Goal: Task Accomplishment & Management: Use online tool/utility

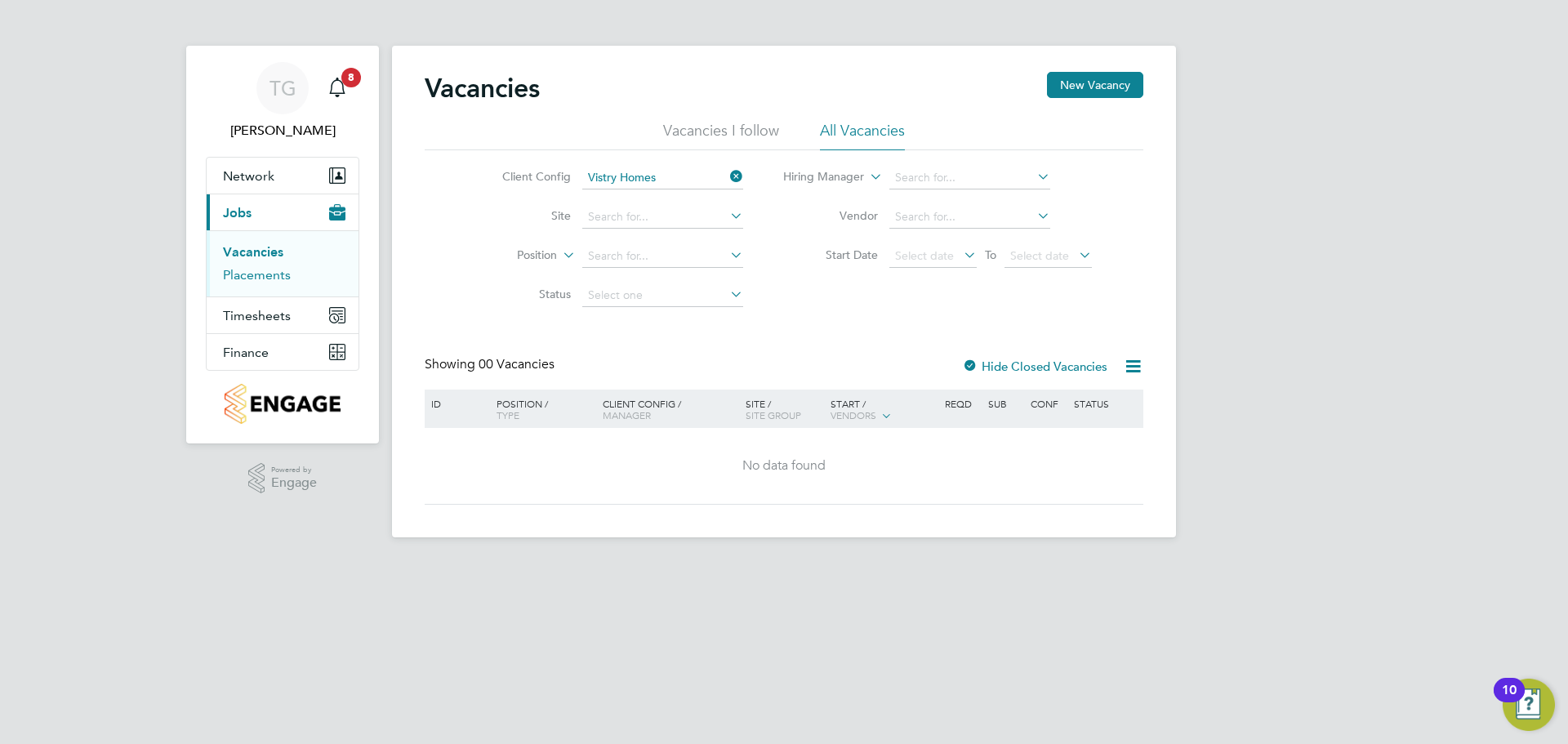
click at [264, 273] on link "Placements" at bounding box center [256, 275] width 68 height 16
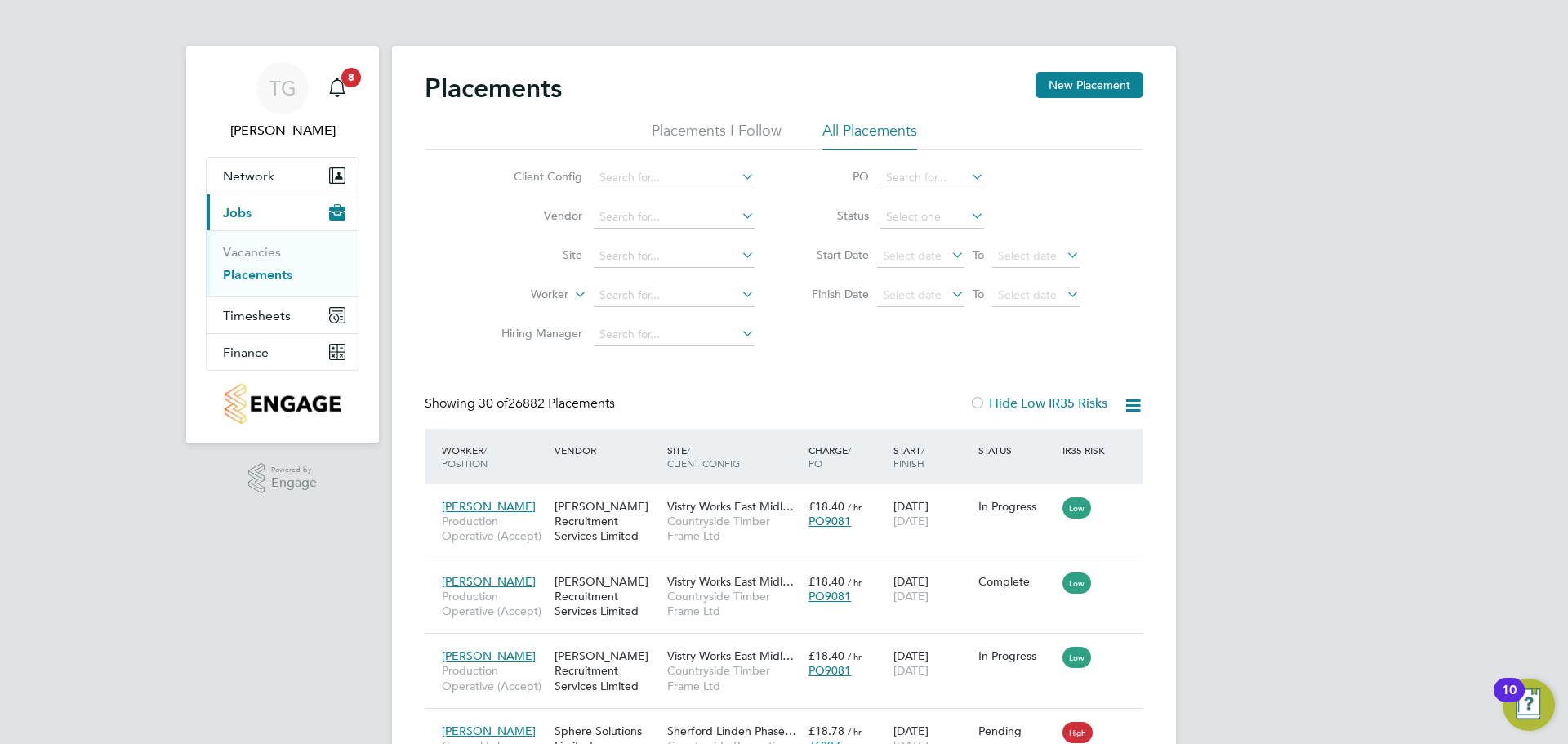
click at [627, 310] on li "Worker" at bounding box center [621, 295] width 307 height 39
click at [625, 300] on input at bounding box center [674, 295] width 161 height 23
click at [676, 314] on li "[PERSON_NAME]" at bounding box center [674, 318] width 162 height 22
type input "[PERSON_NAME]"
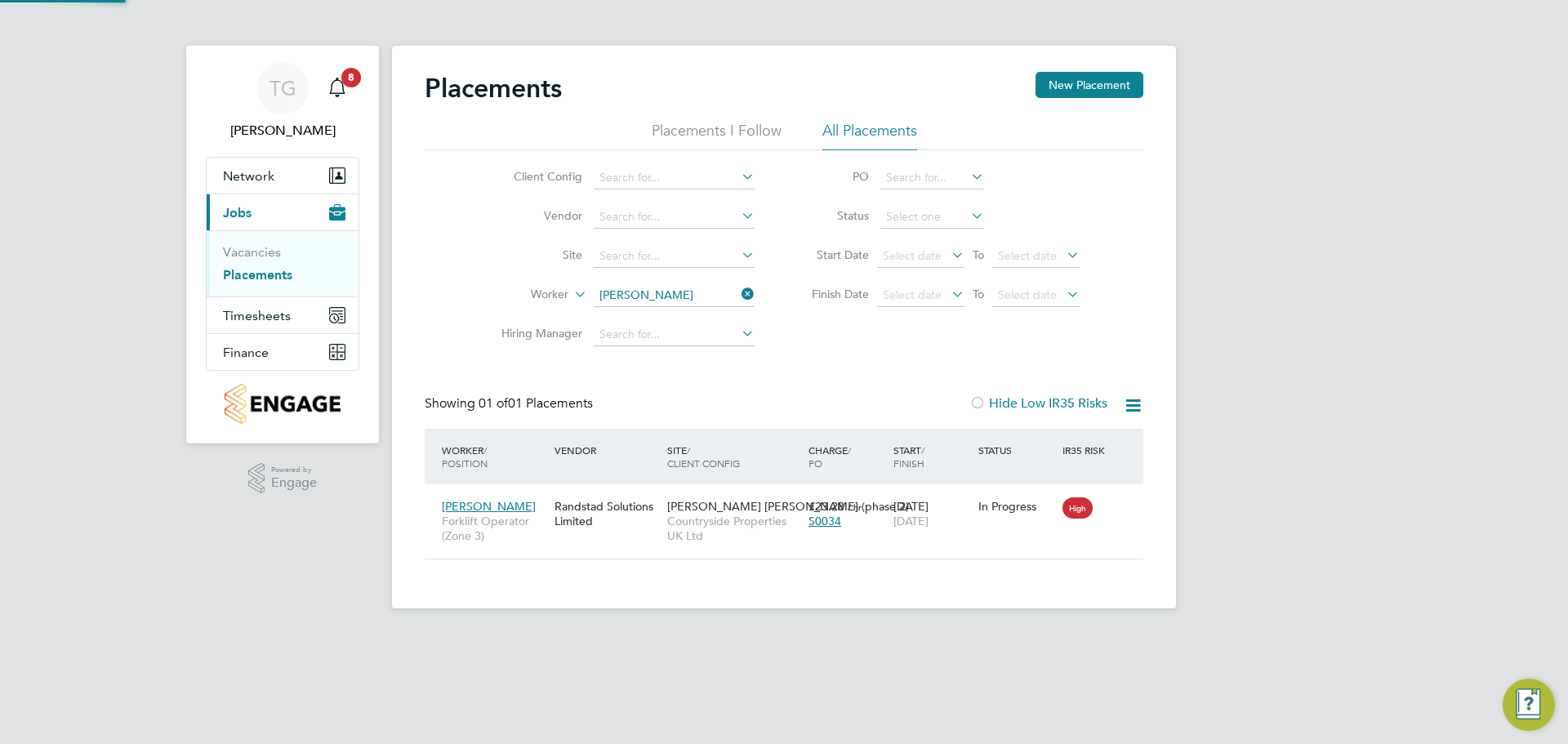
scroll to position [16, 77]
click at [1127, 511] on icon at bounding box center [1123, 506] width 17 height 19
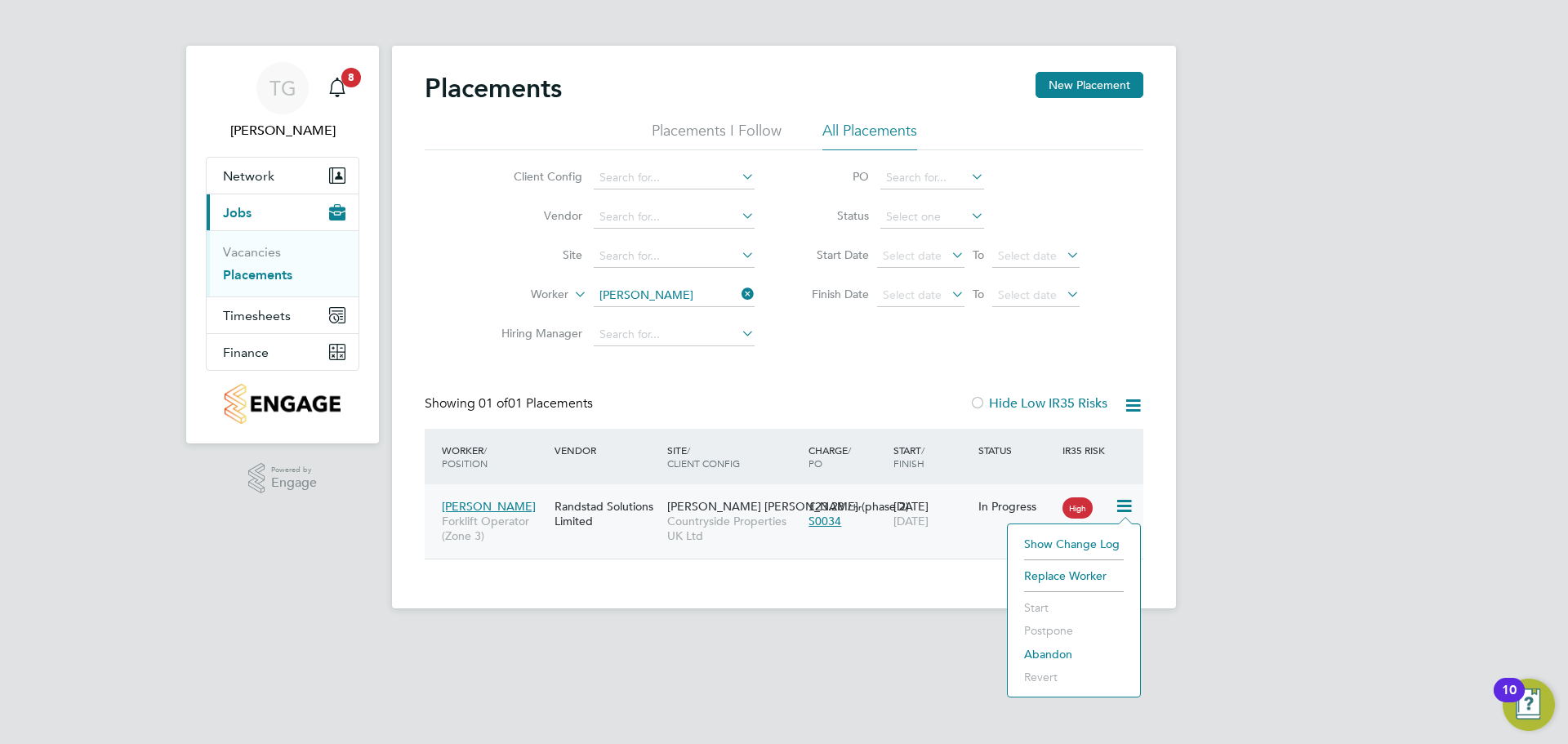
click at [1070, 568] on li "Replace Worker" at bounding box center [1073, 575] width 116 height 23
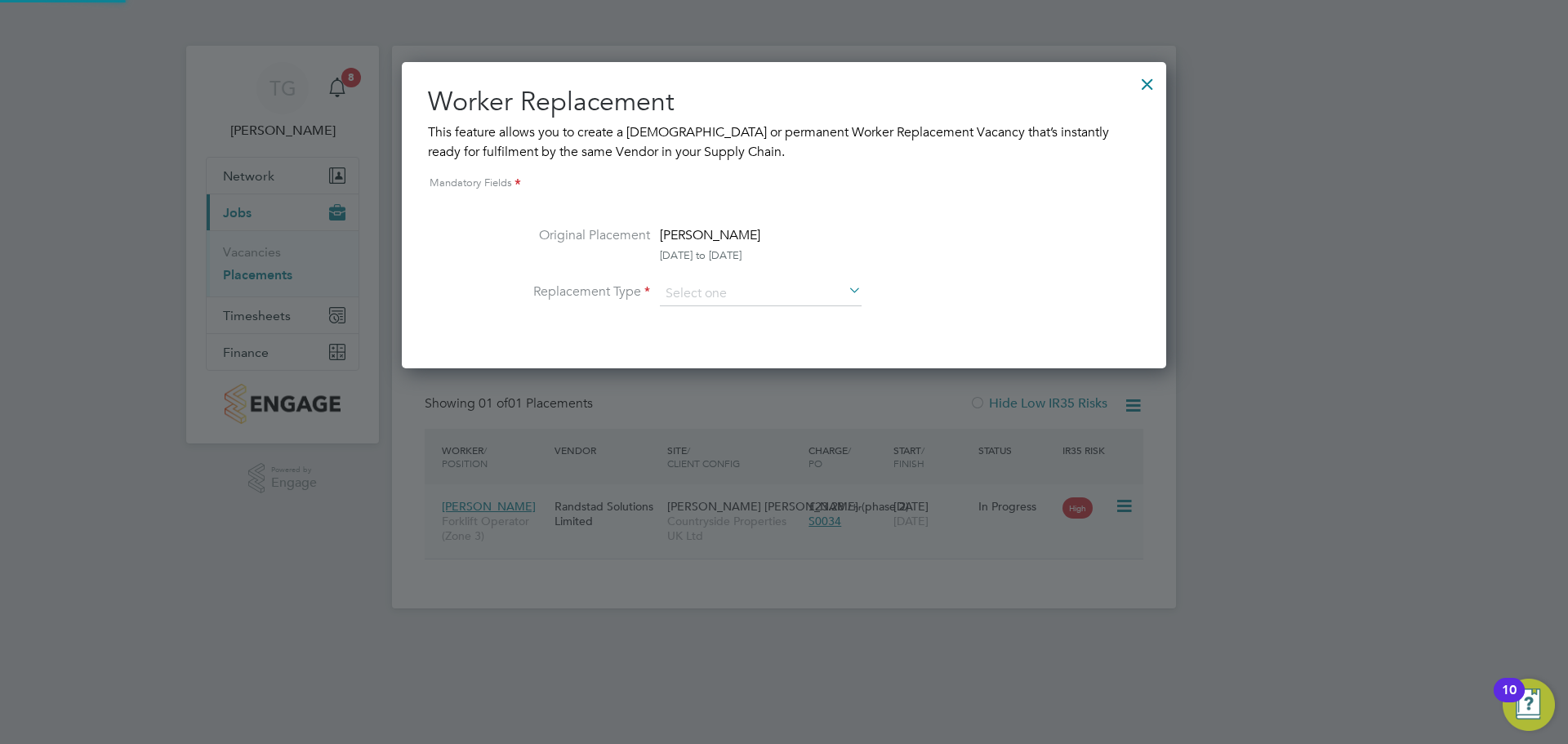
scroll to position [306, 765]
click at [818, 292] on input at bounding box center [760, 294] width 201 height 24
click at [711, 324] on li "Temporary" at bounding box center [760, 316] width 203 height 21
type input "Temporary"
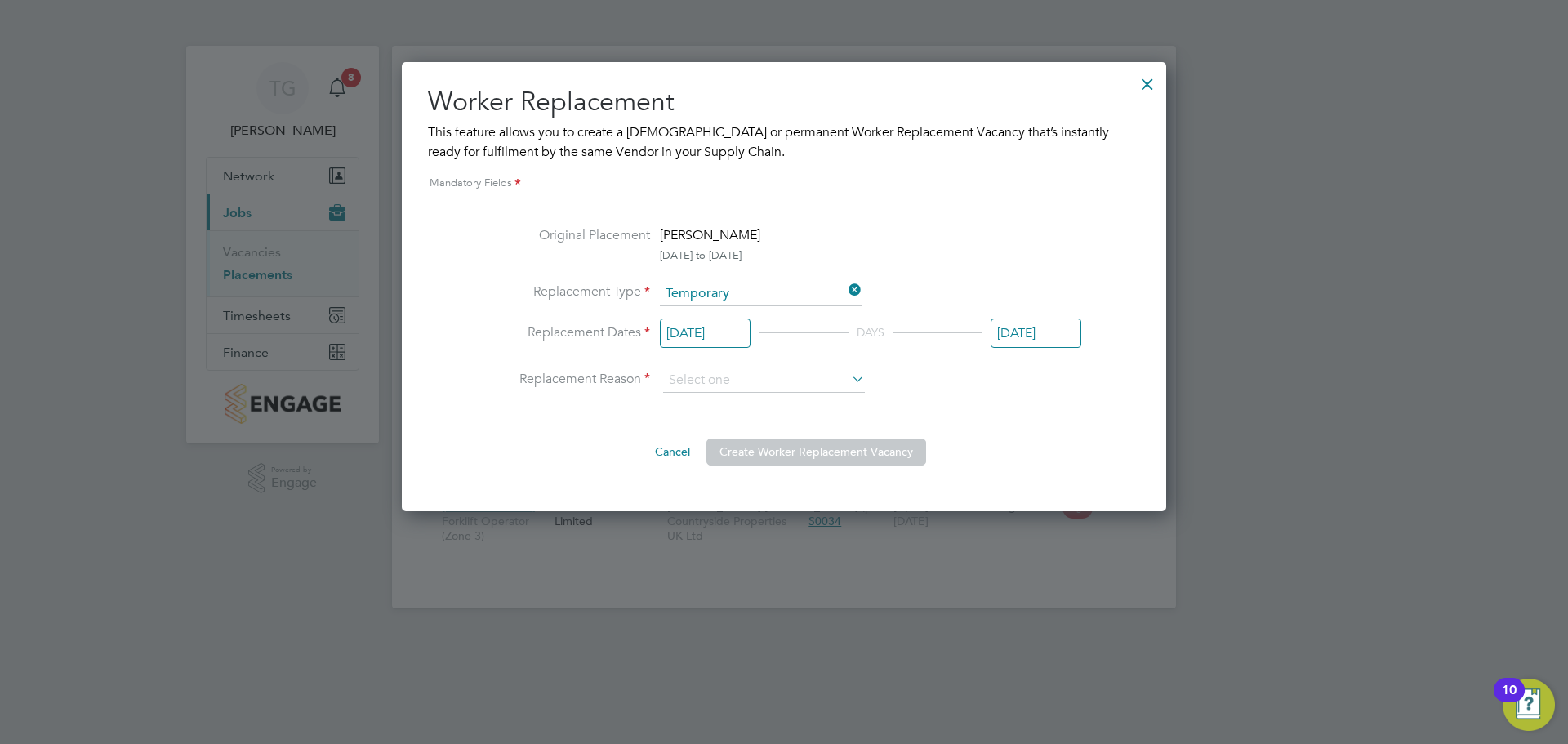
scroll to position [449, 765]
click at [726, 330] on input "[DATE]" at bounding box center [705, 333] width 91 height 31
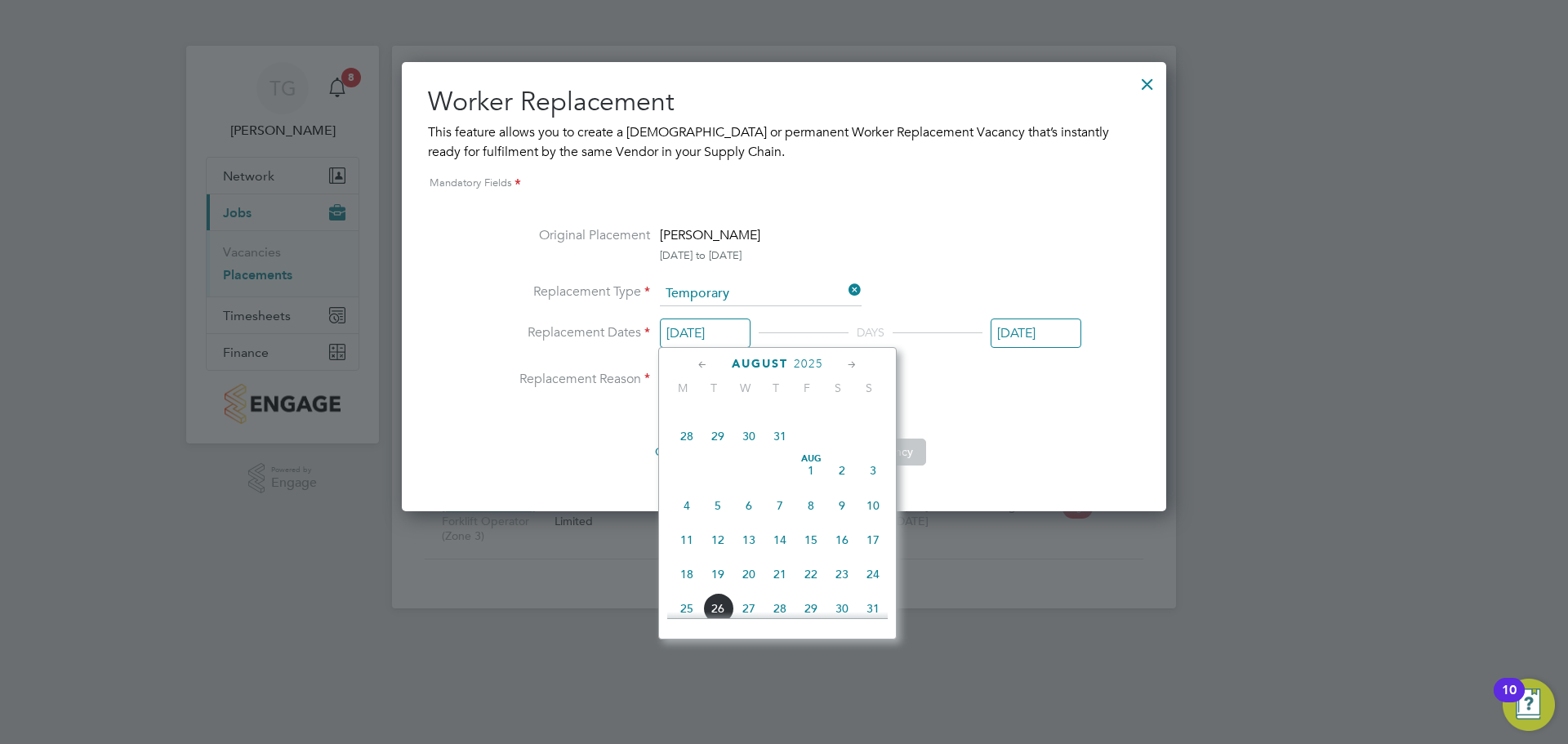
scroll to position [1183, 0]
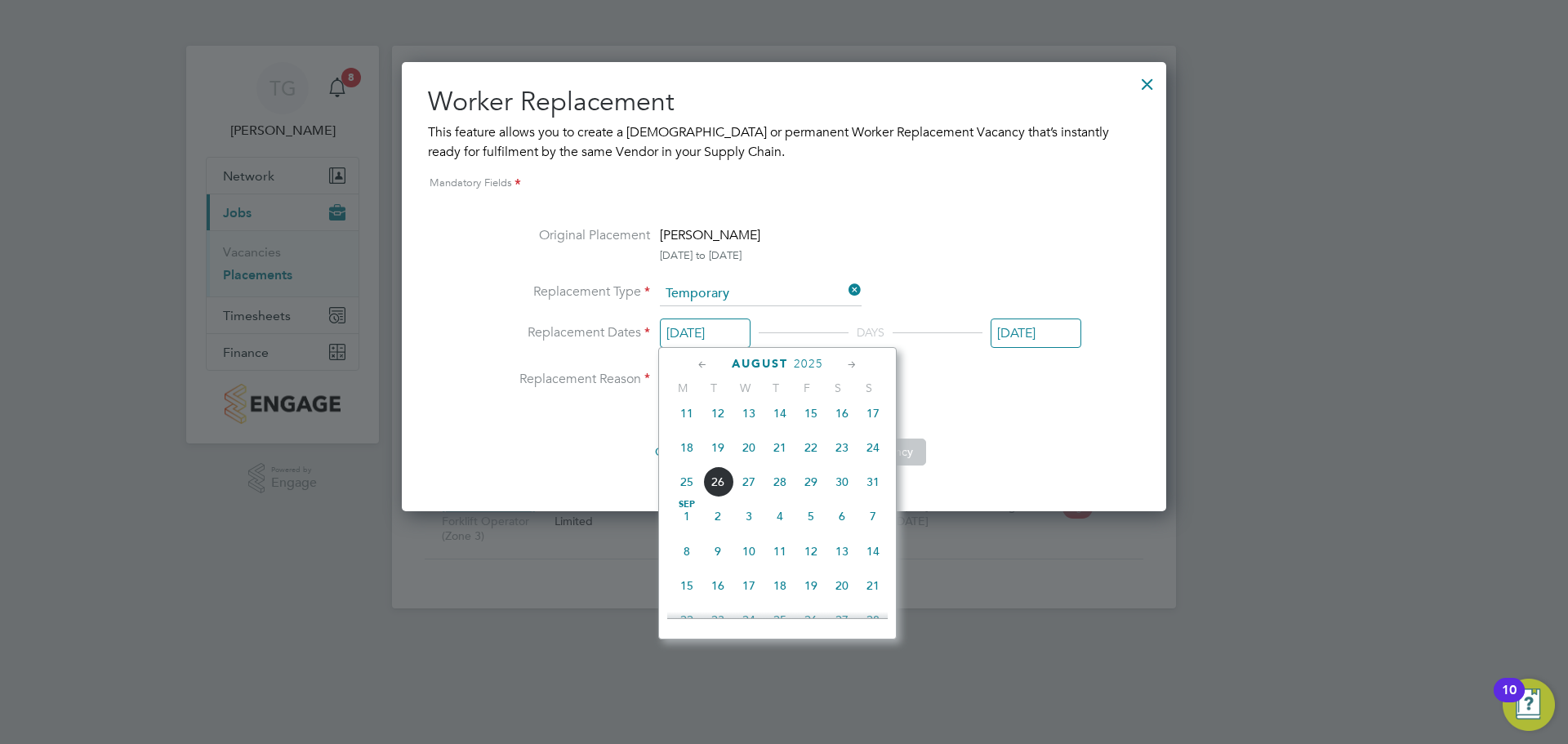
click at [693, 497] on span "25" at bounding box center [686, 481] width 31 height 31
type input "[DATE]"
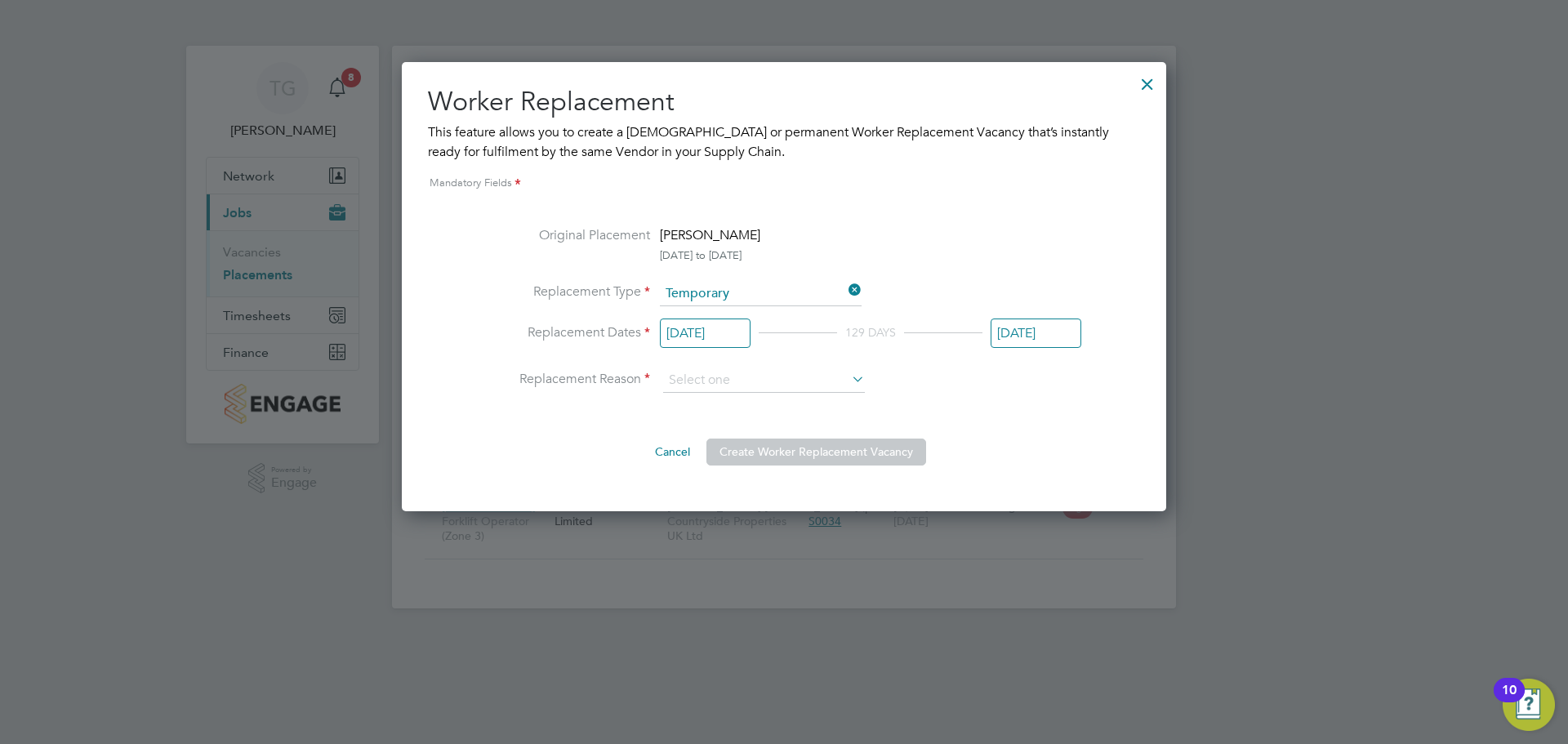
click at [1022, 343] on input "[DATE]" at bounding box center [1036, 333] width 91 height 31
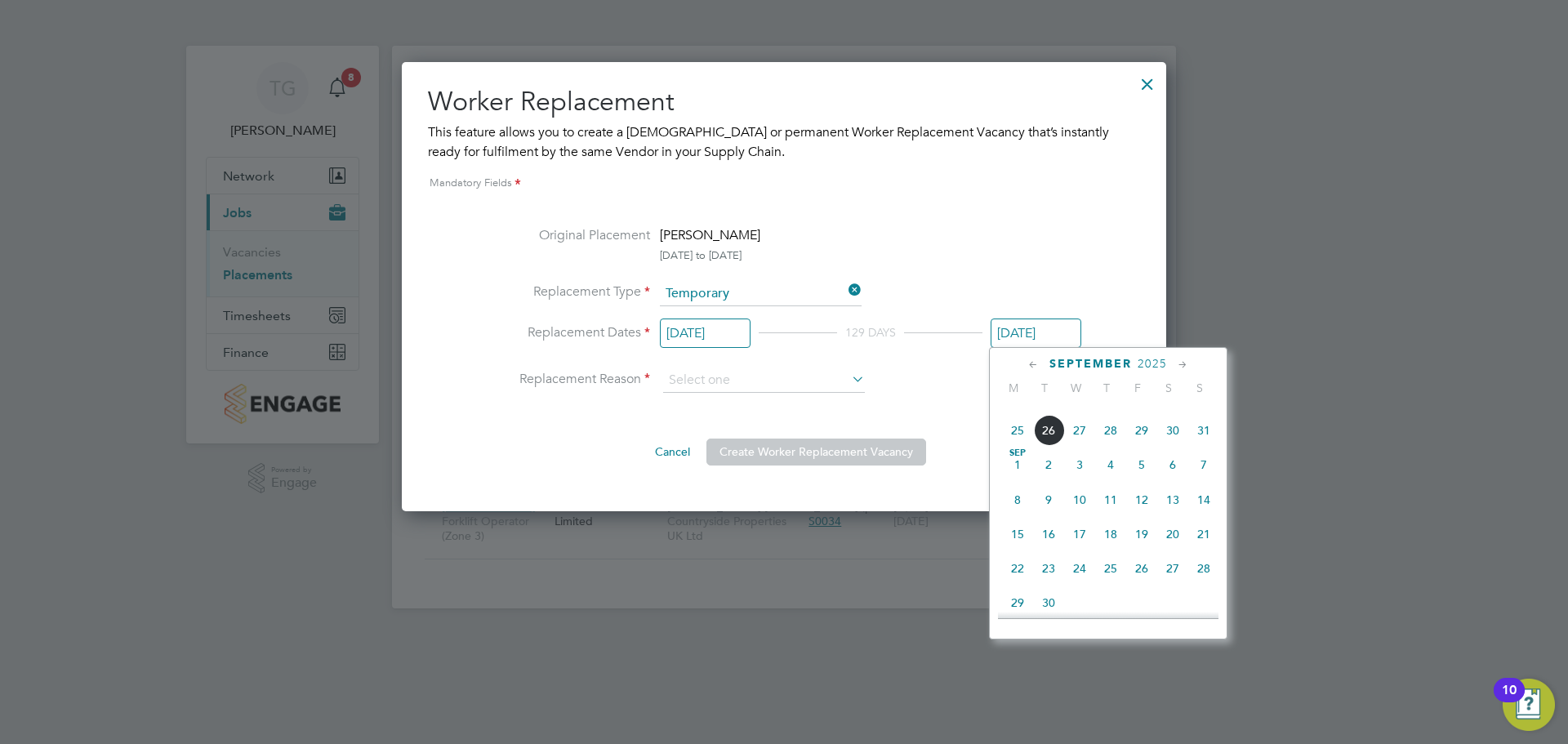
scroll to position [82, 0]
click at [1202, 481] on span "31" at bounding box center [1203, 481] width 31 height 31
type input "[DATE]"
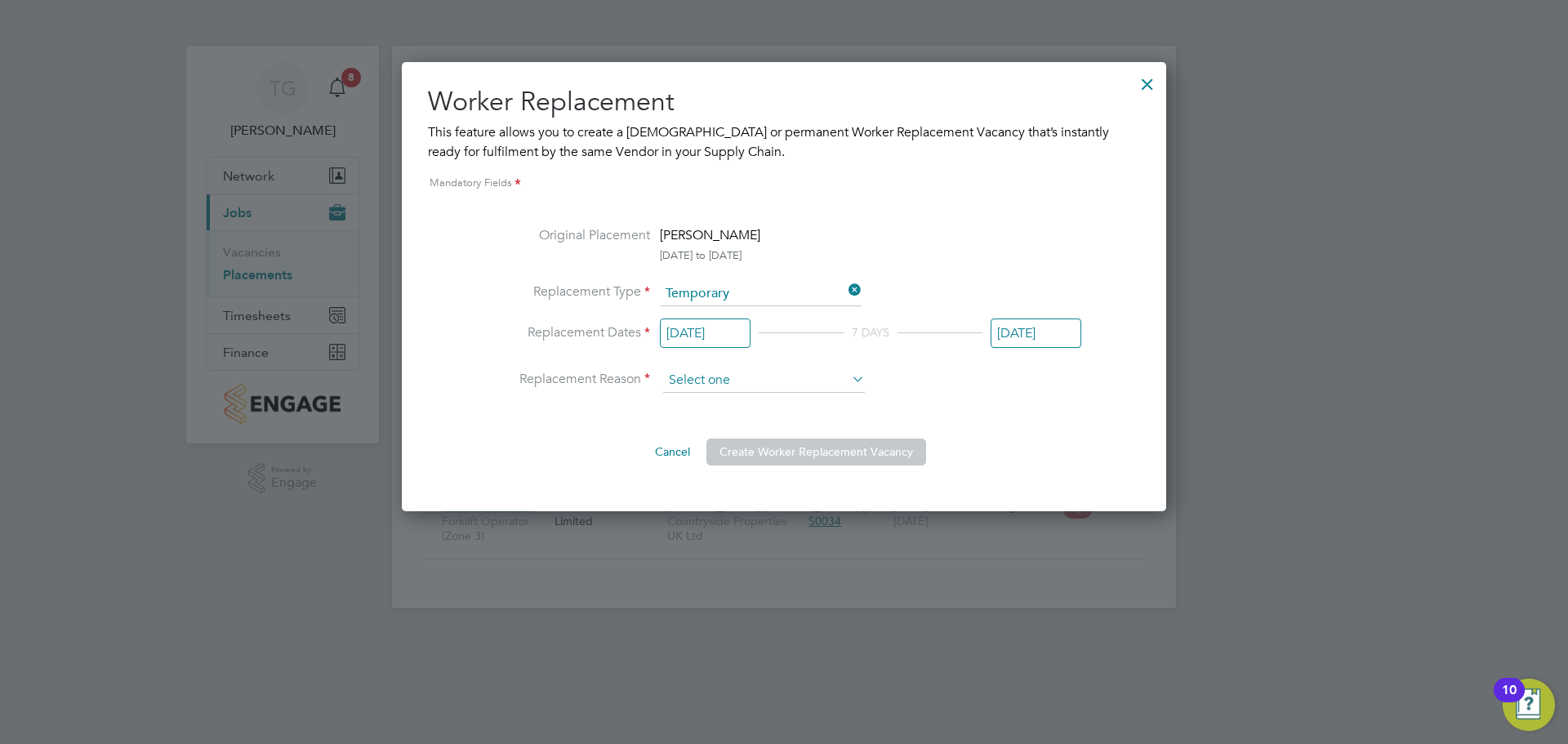
click at [787, 377] on input at bounding box center [764, 380] width 201 height 24
click at [729, 409] on li "Sickness" at bounding box center [764, 403] width 203 height 21
type input "Sickness"
click at [761, 381] on input at bounding box center [764, 380] width 201 height 24
click at [725, 425] on li "Holiday" at bounding box center [764, 425] width 203 height 21
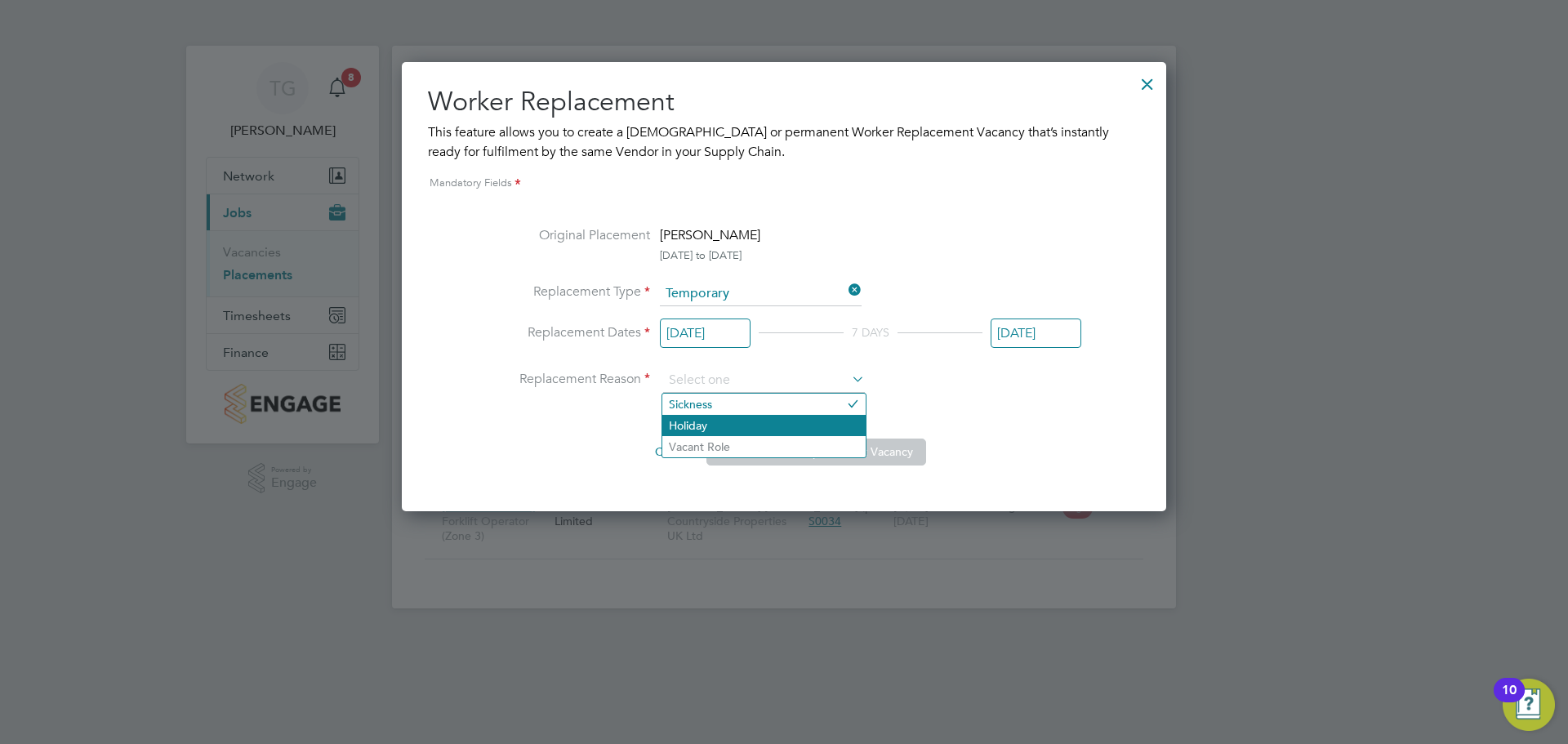
type input "Holiday"
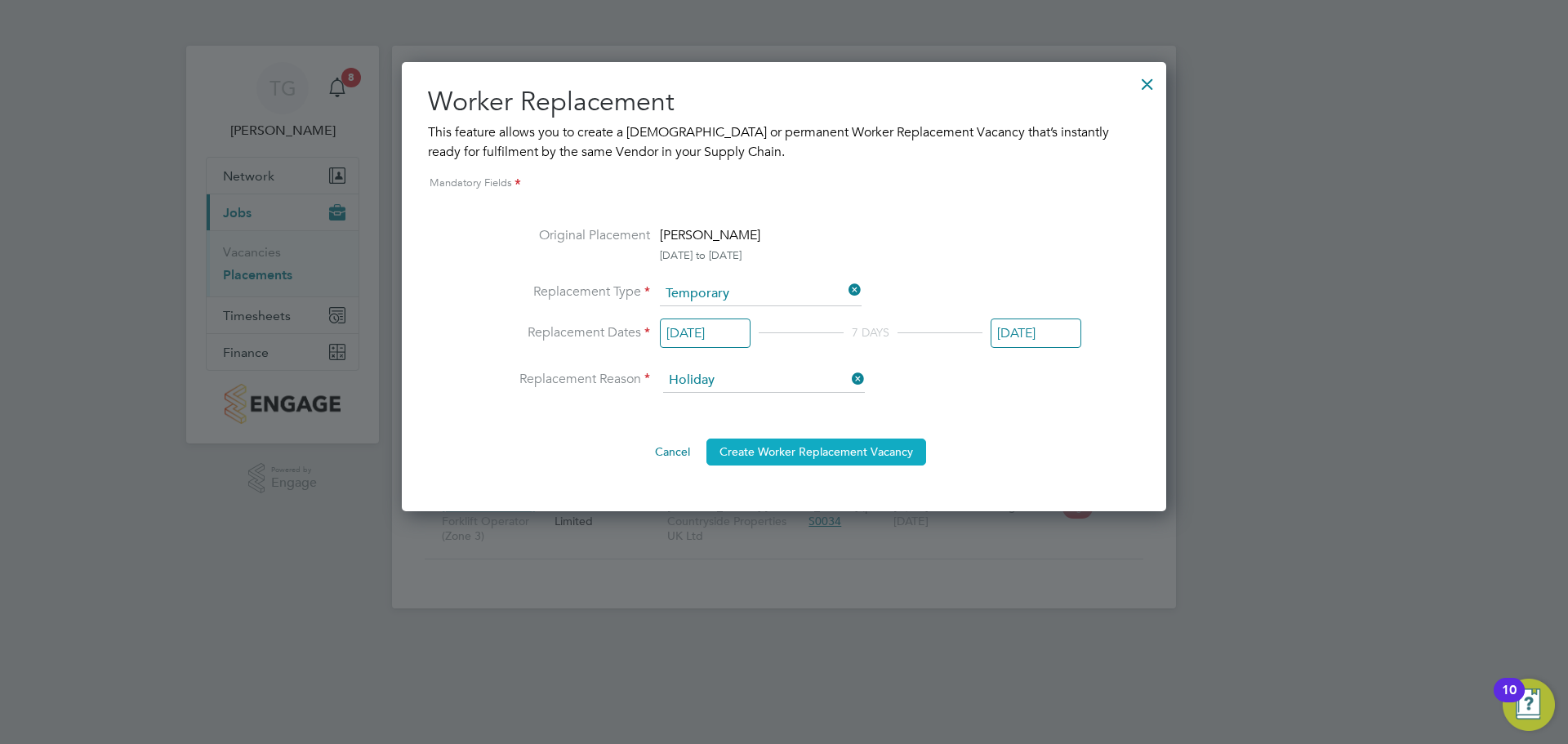
click at [812, 453] on button "Create Worker Replacement Vacancy" at bounding box center [816, 452] width 220 height 26
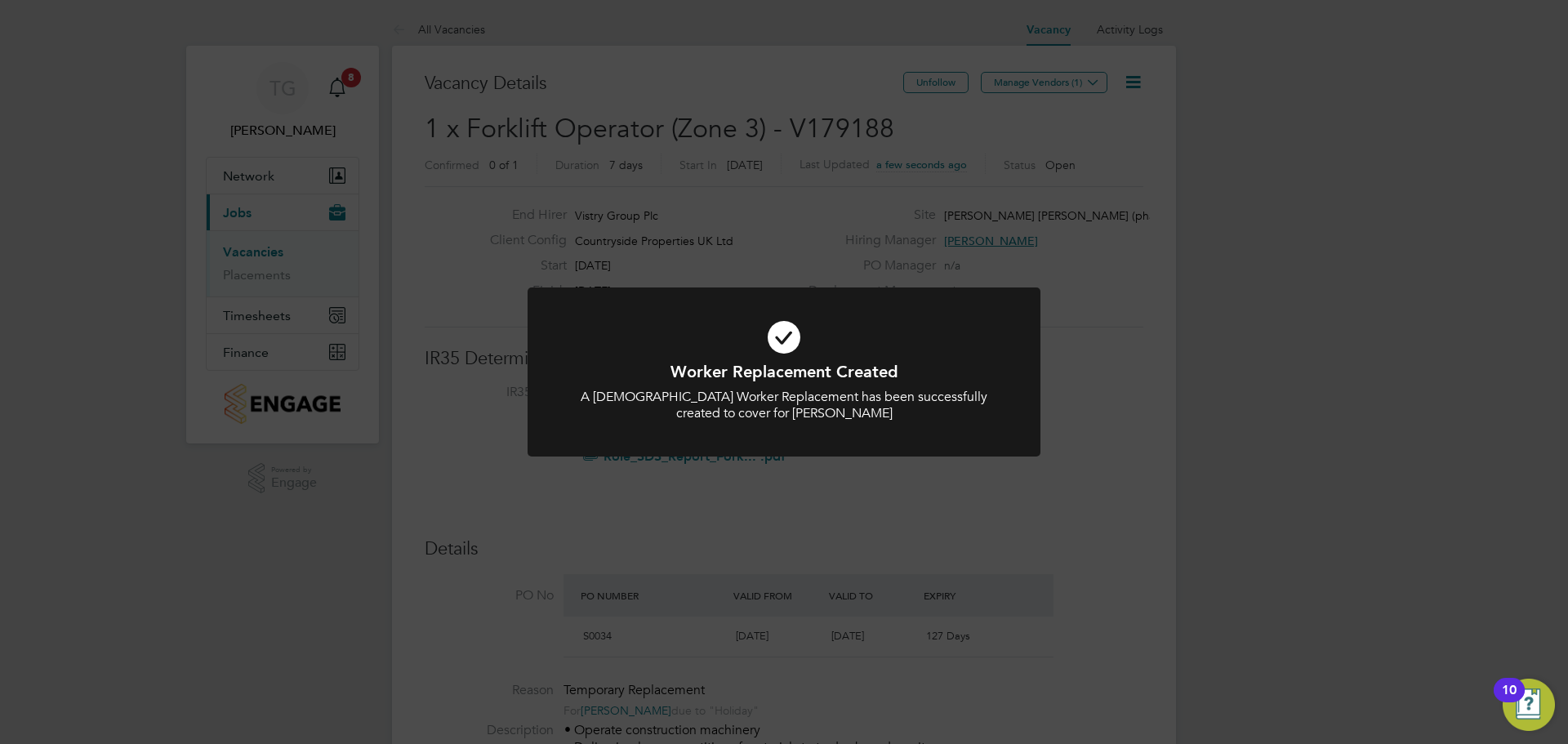
scroll to position [28, 153]
click at [800, 477] on div "Worker Replacement Created A [DEMOGRAPHIC_DATA] Worker Replacement has been suc…" at bounding box center [784, 372] width 1568 height 744
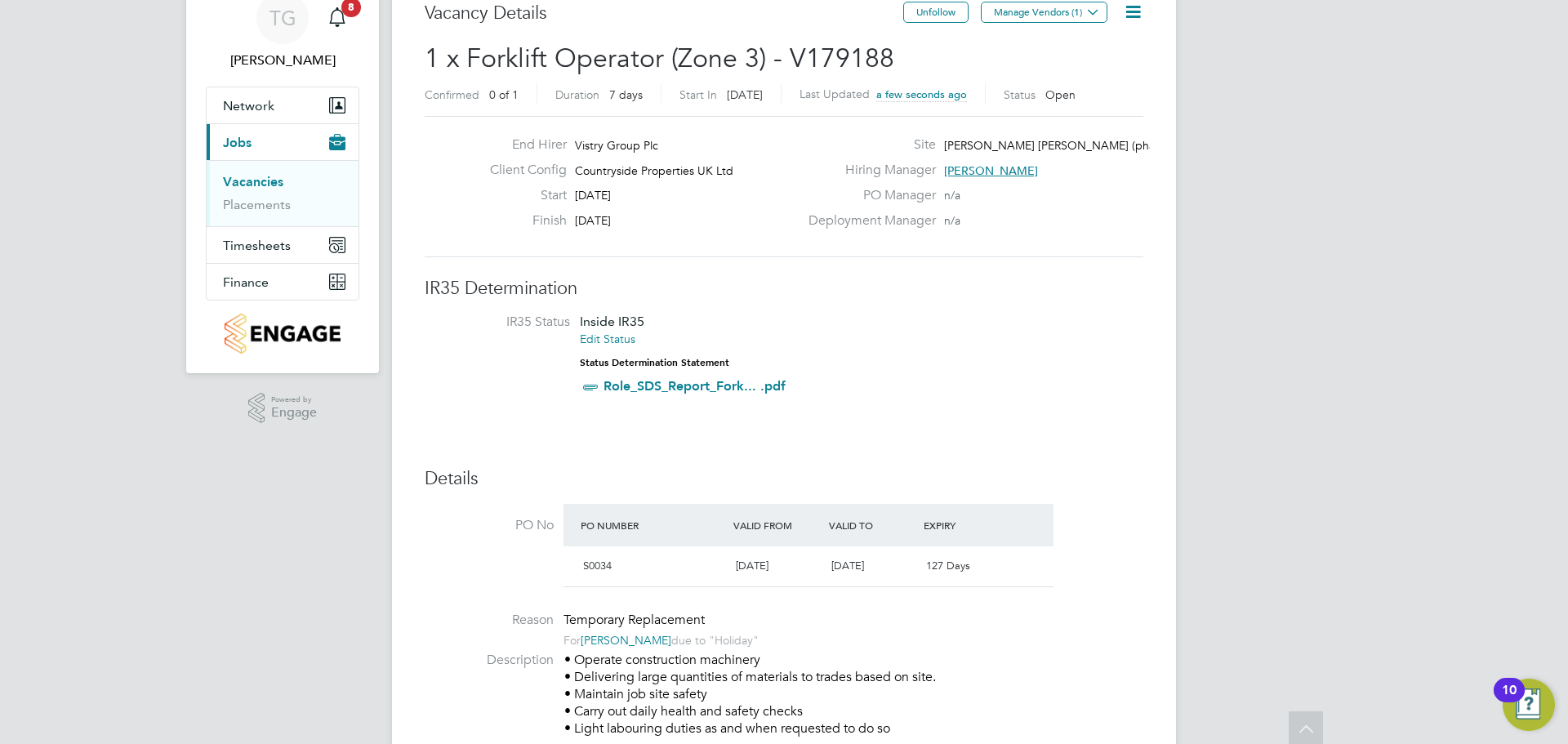
scroll to position [0, 0]
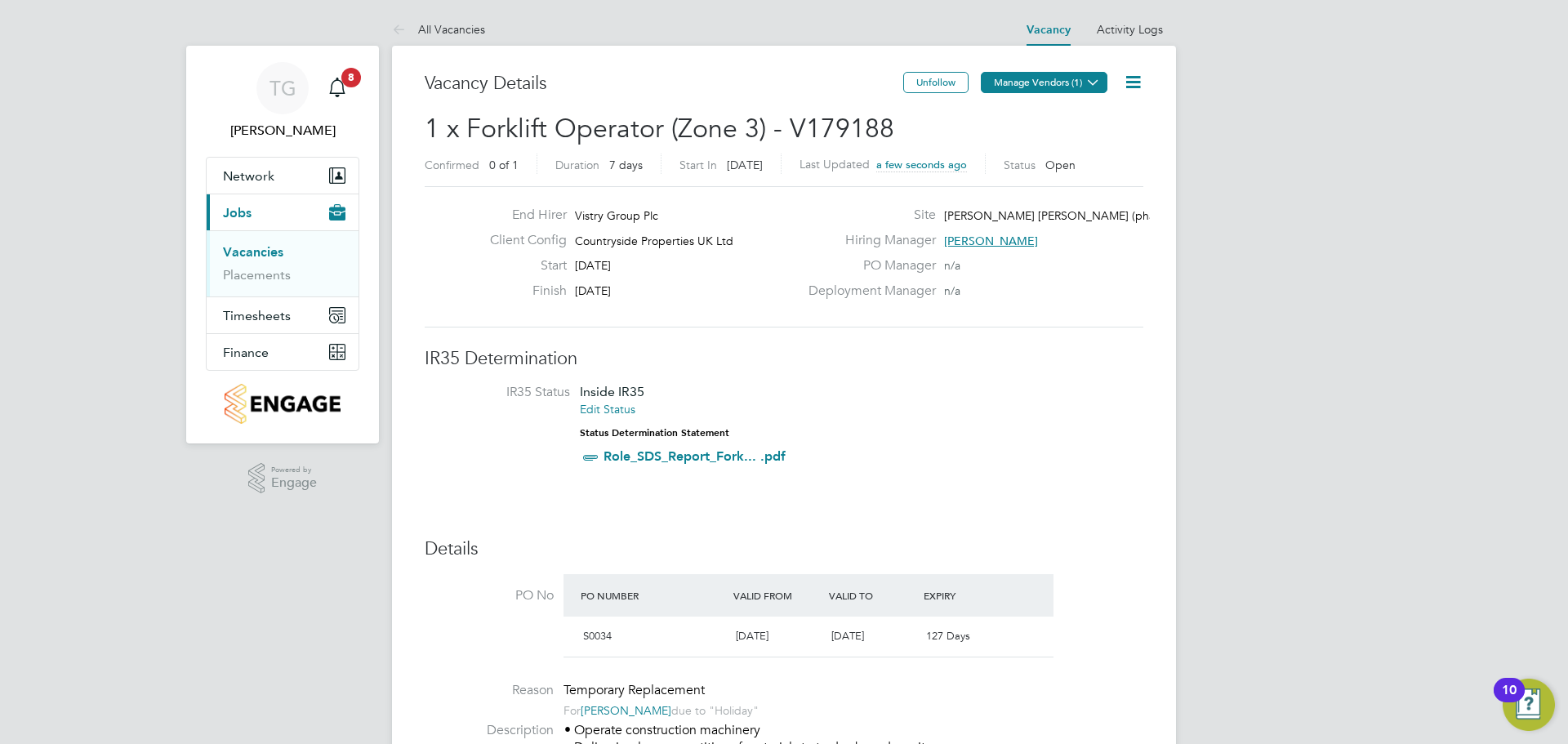
click at [1077, 85] on button "Manage Vendors (1)" at bounding box center [1044, 82] width 126 height 21
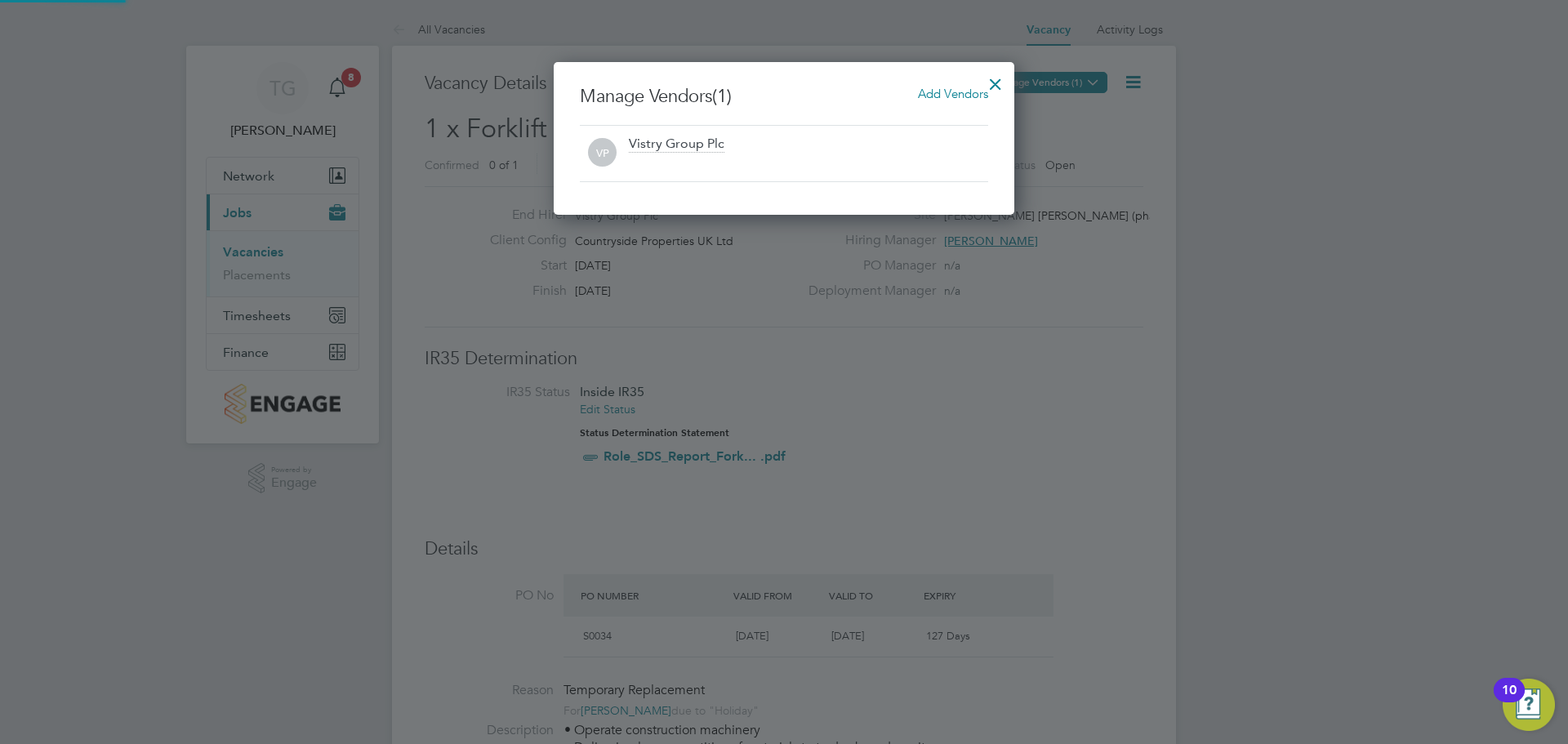
scroll to position [153, 461]
click at [930, 97] on span "Add Vendors" at bounding box center [953, 93] width 71 height 16
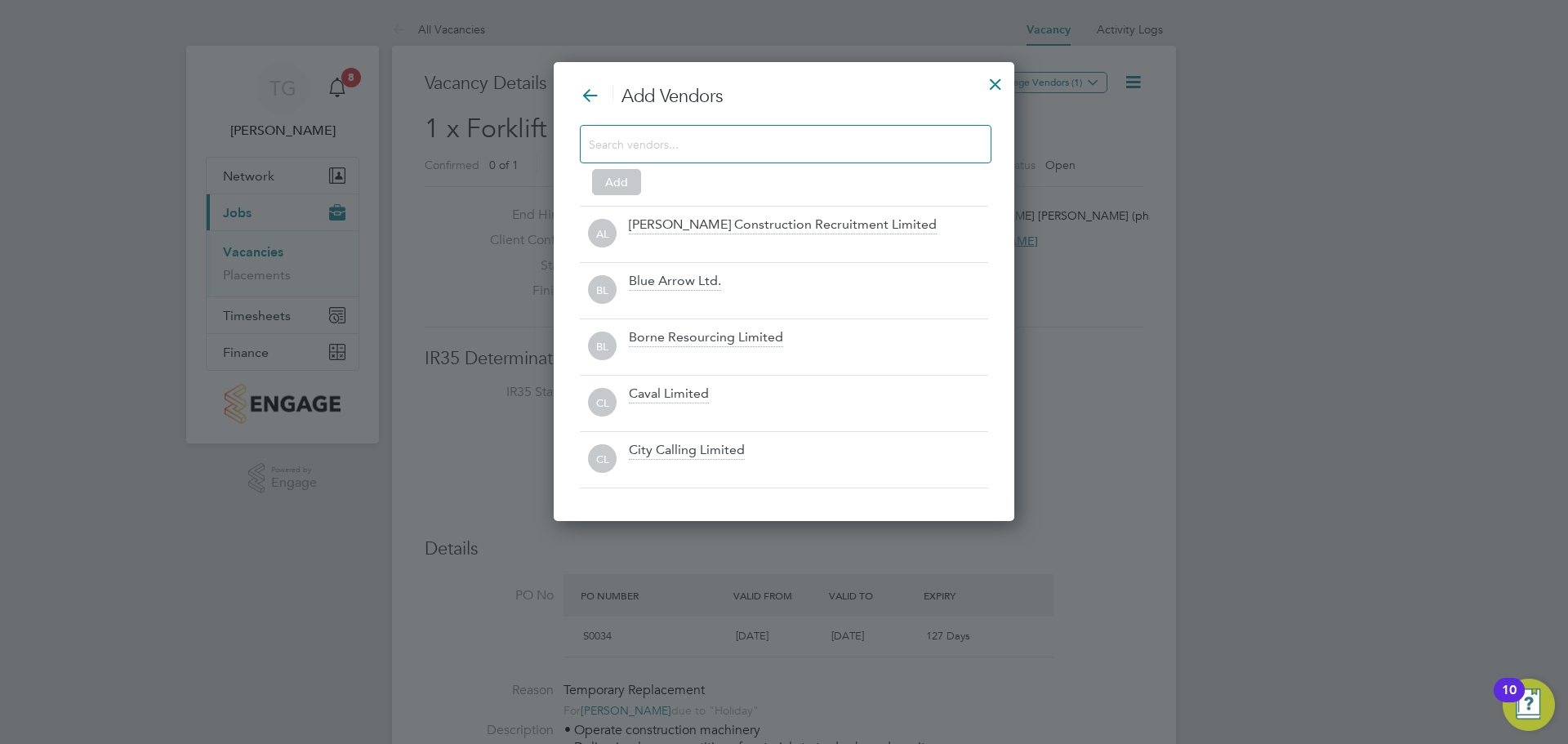
drag, startPoint x: 750, startPoint y: 145, endPoint x: 755, endPoint y: 134, distance: 12.1
click at [754, 134] on input at bounding box center [773, 143] width 367 height 21
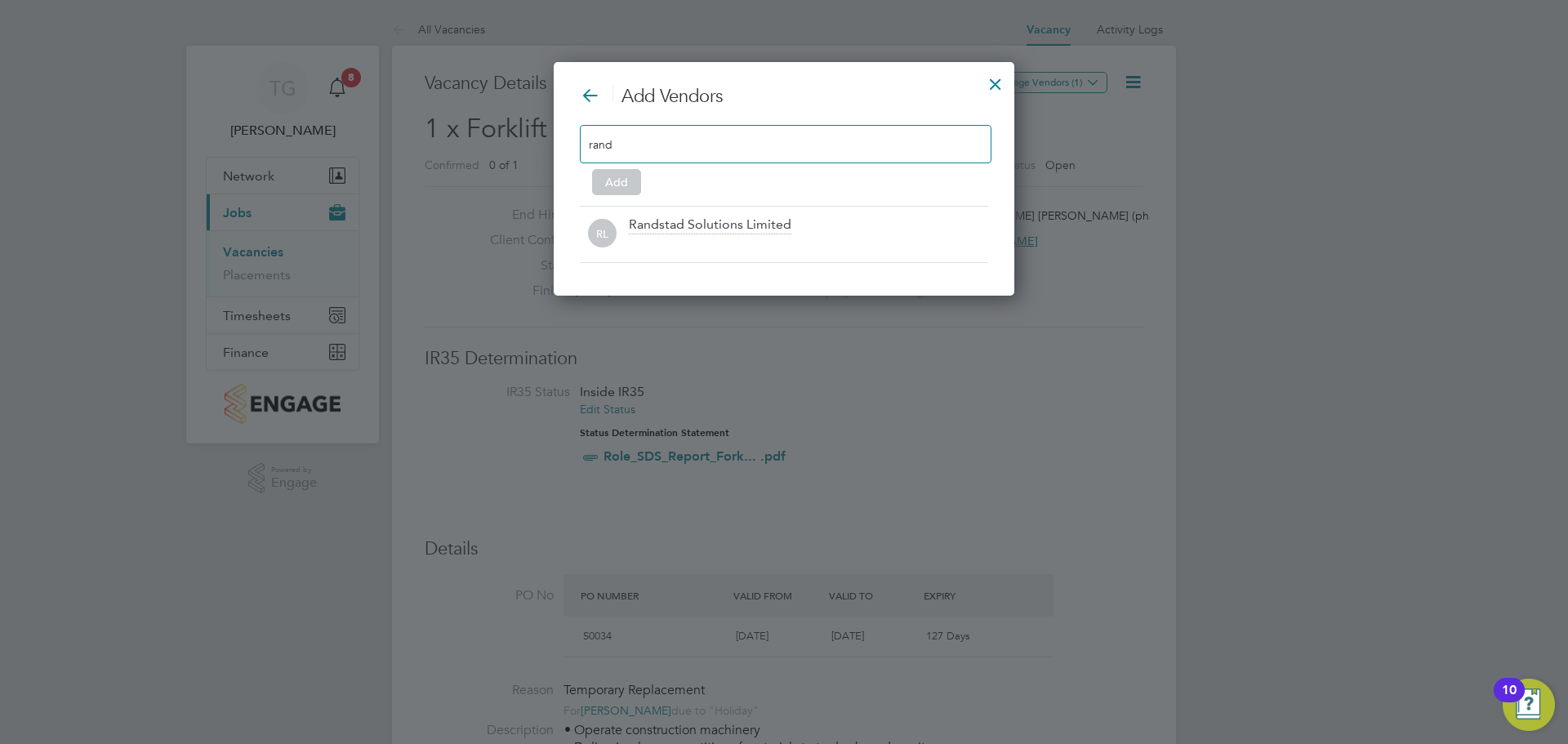
scroll to position [235, 461]
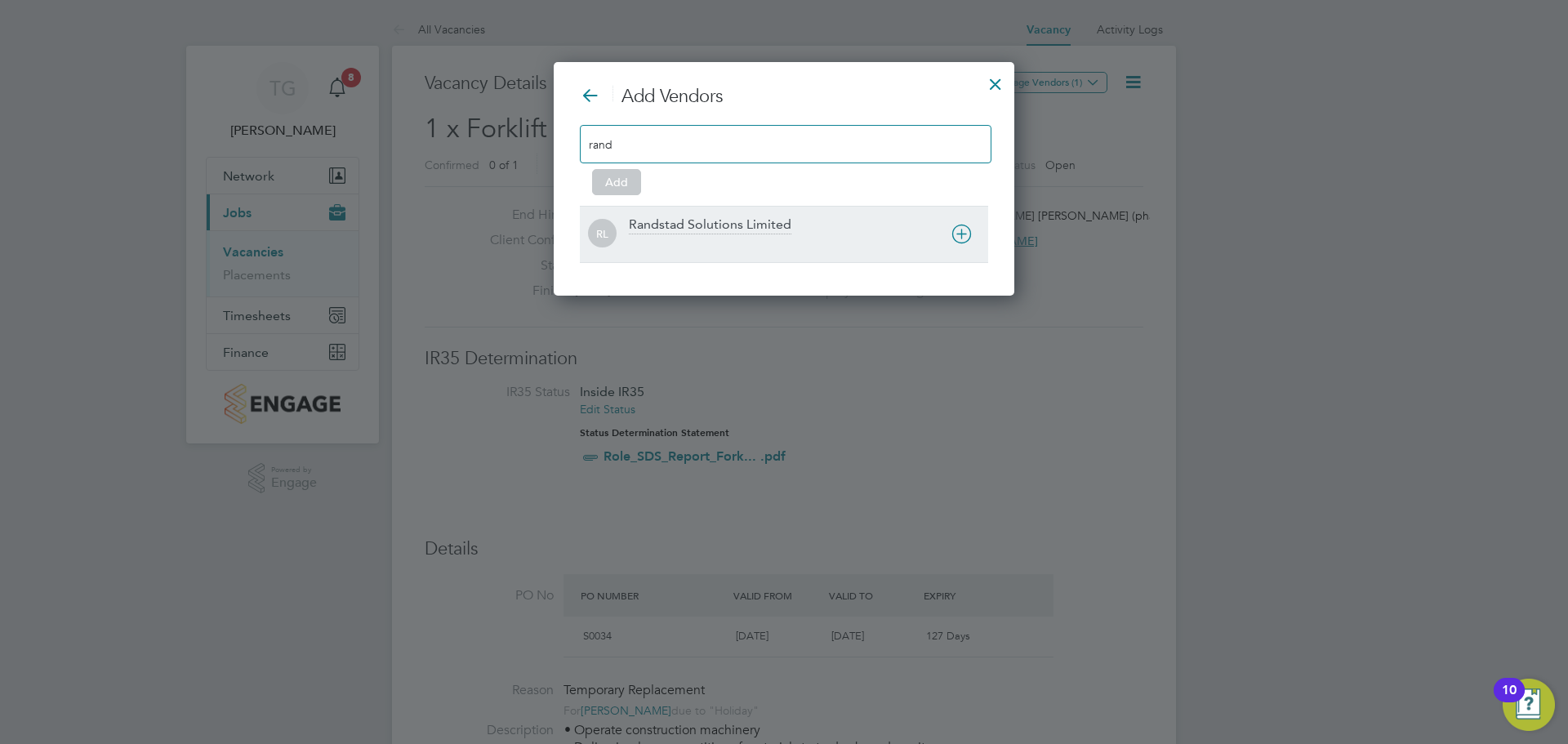
type input "rand"
click at [816, 242] on div at bounding box center [808, 245] width 359 height 17
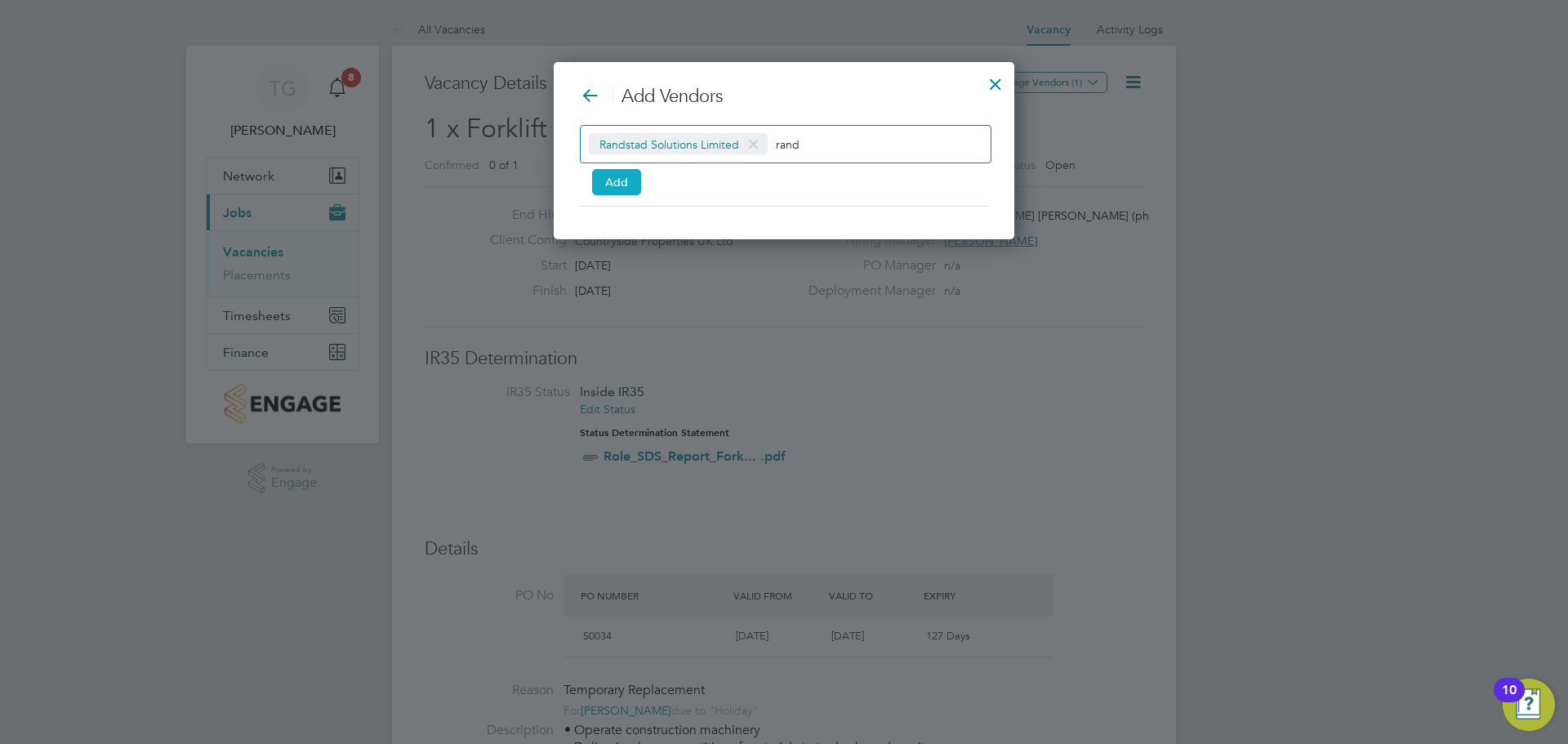
click at [619, 180] on button "Add" at bounding box center [616, 182] width 49 height 26
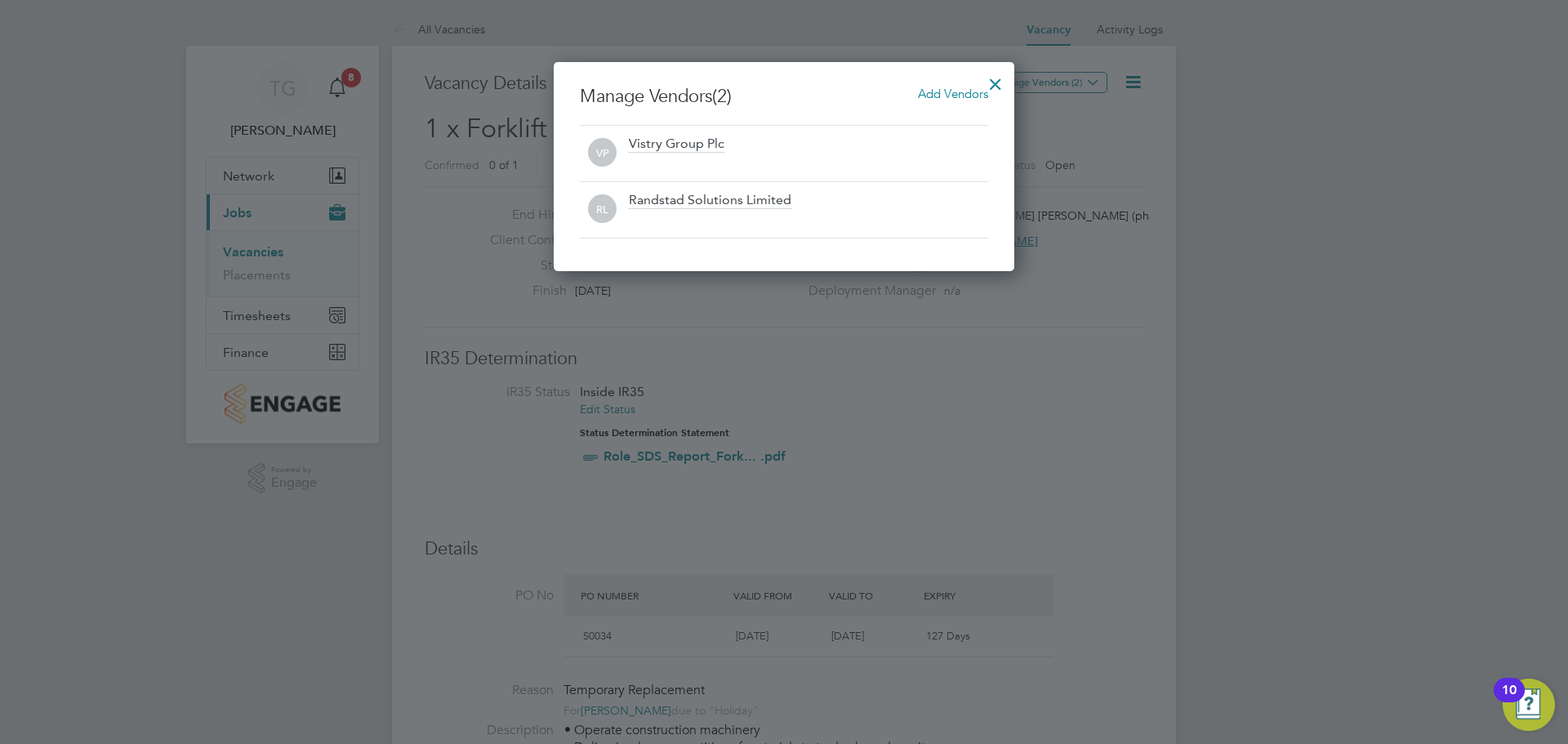
click at [987, 79] on div at bounding box center [996, 80] width 30 height 30
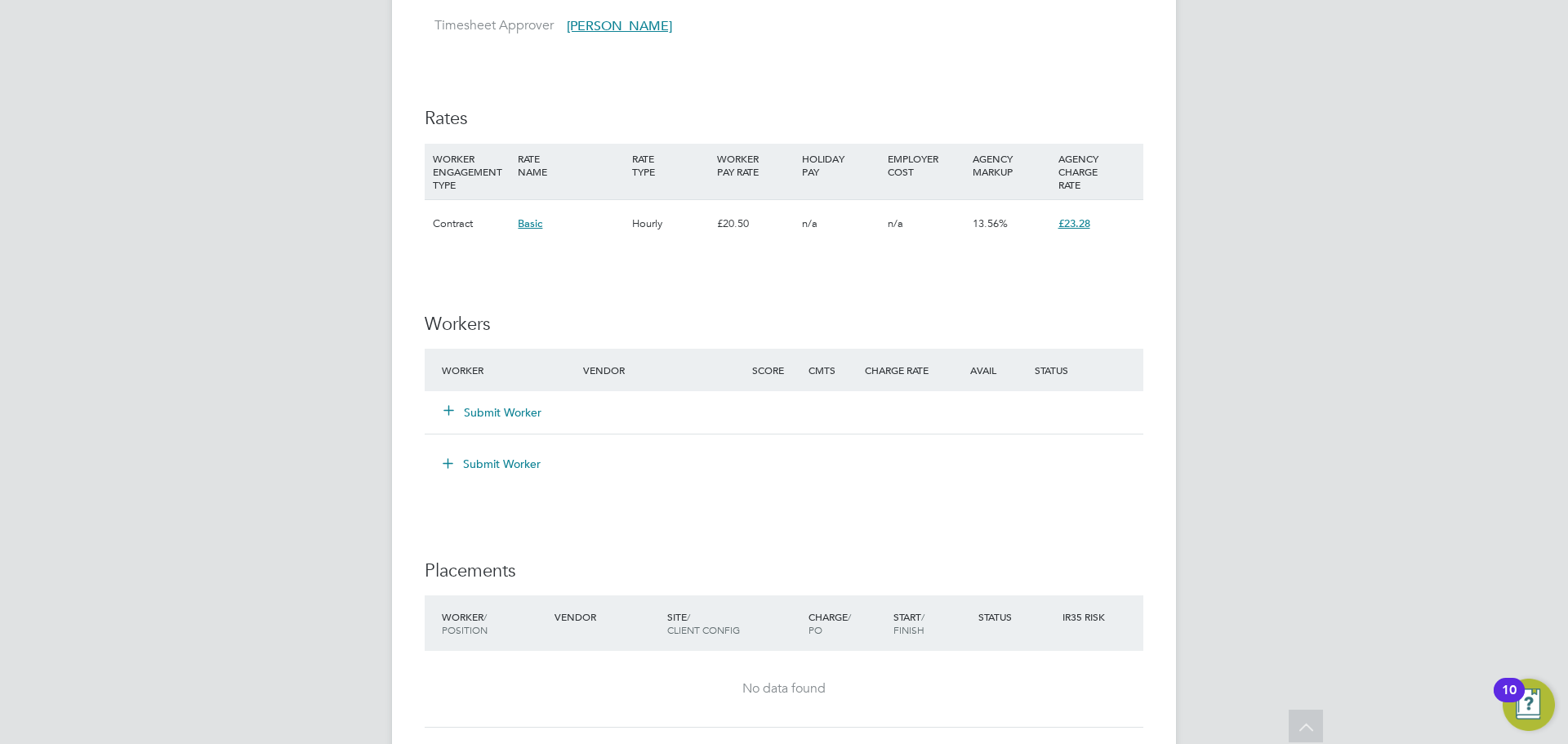
scroll to position [1458, 0]
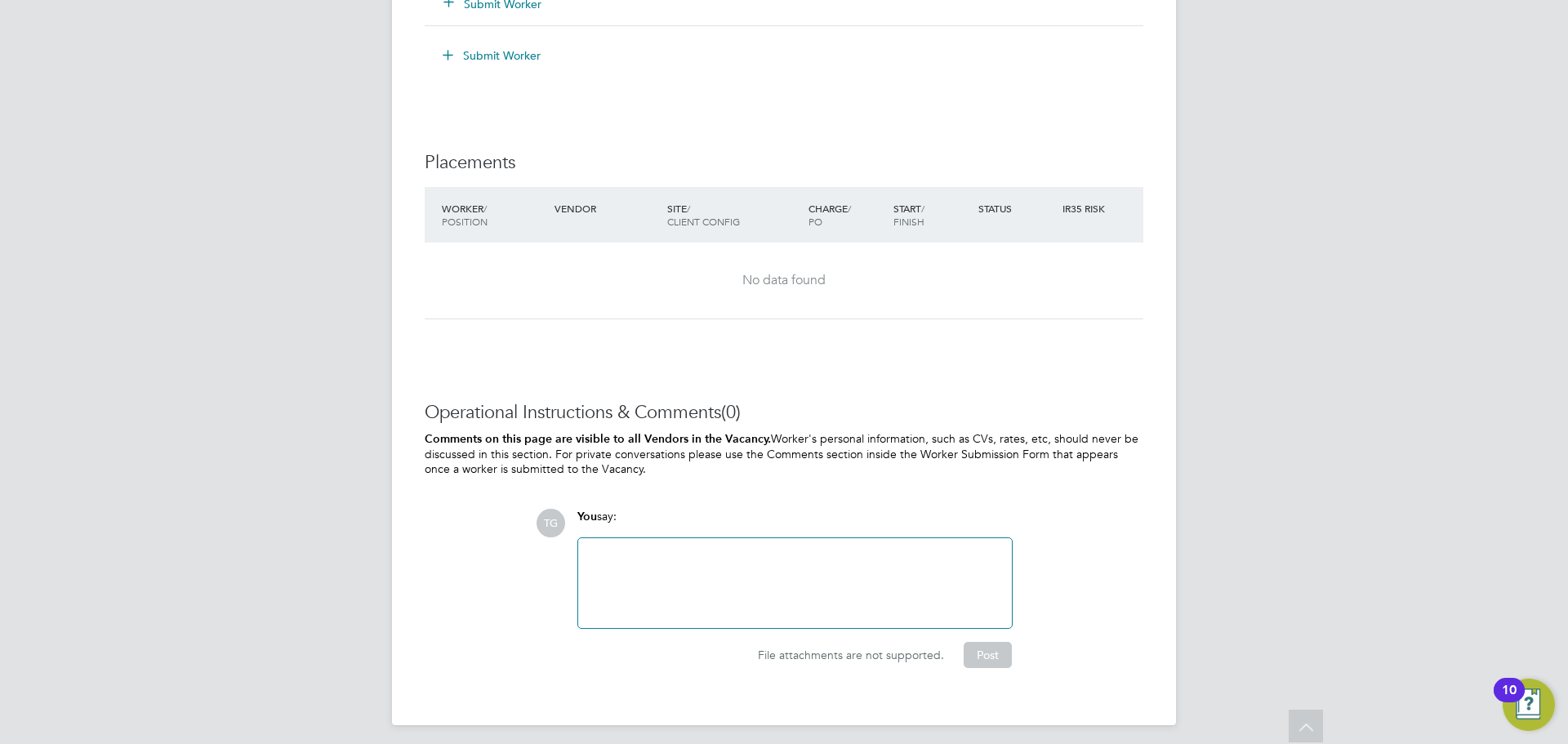
click at [716, 582] on div at bounding box center [795, 584] width 414 height 71
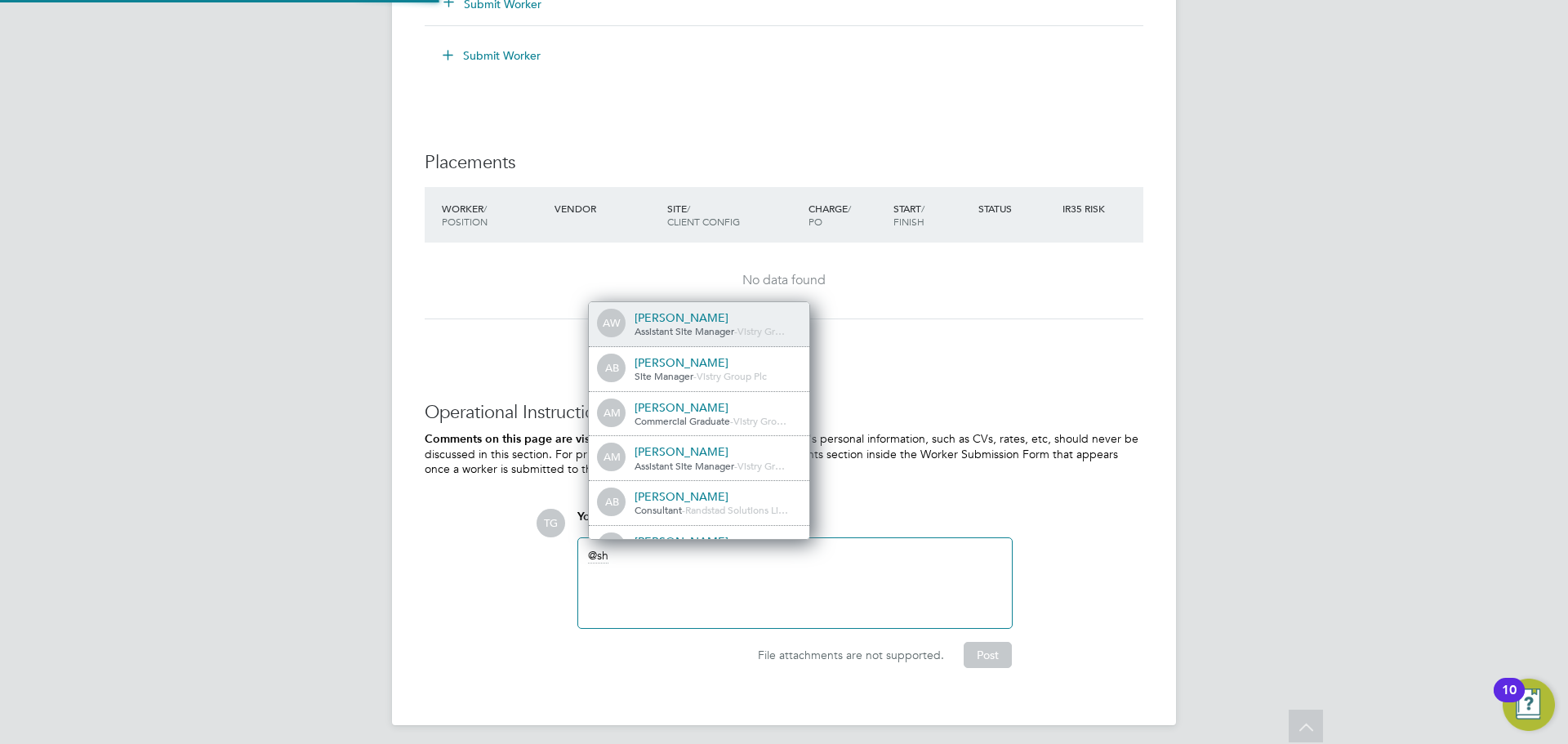
scroll to position [0, 0]
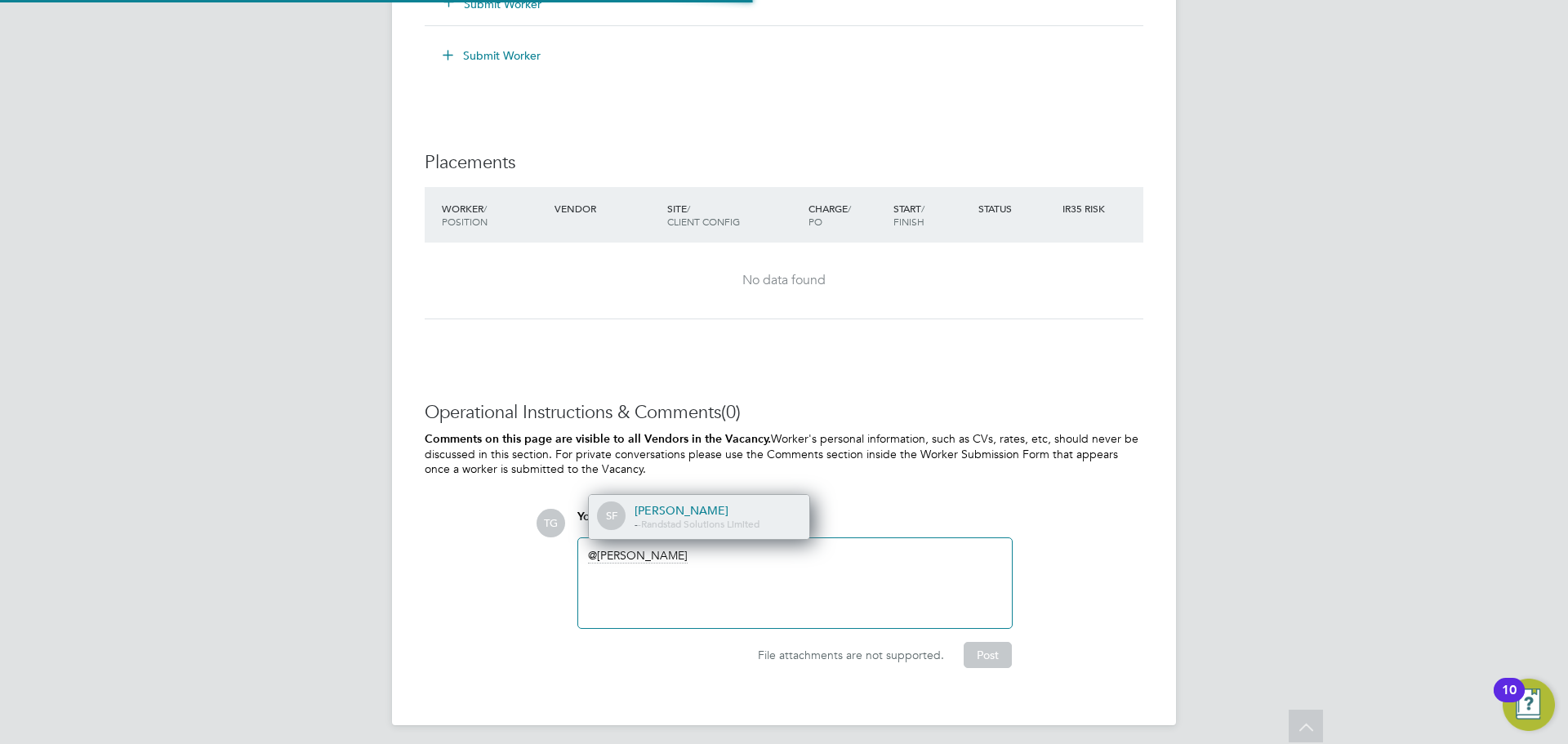
click at [744, 505] on div "[PERSON_NAME]" at bounding box center [716, 510] width 163 height 15
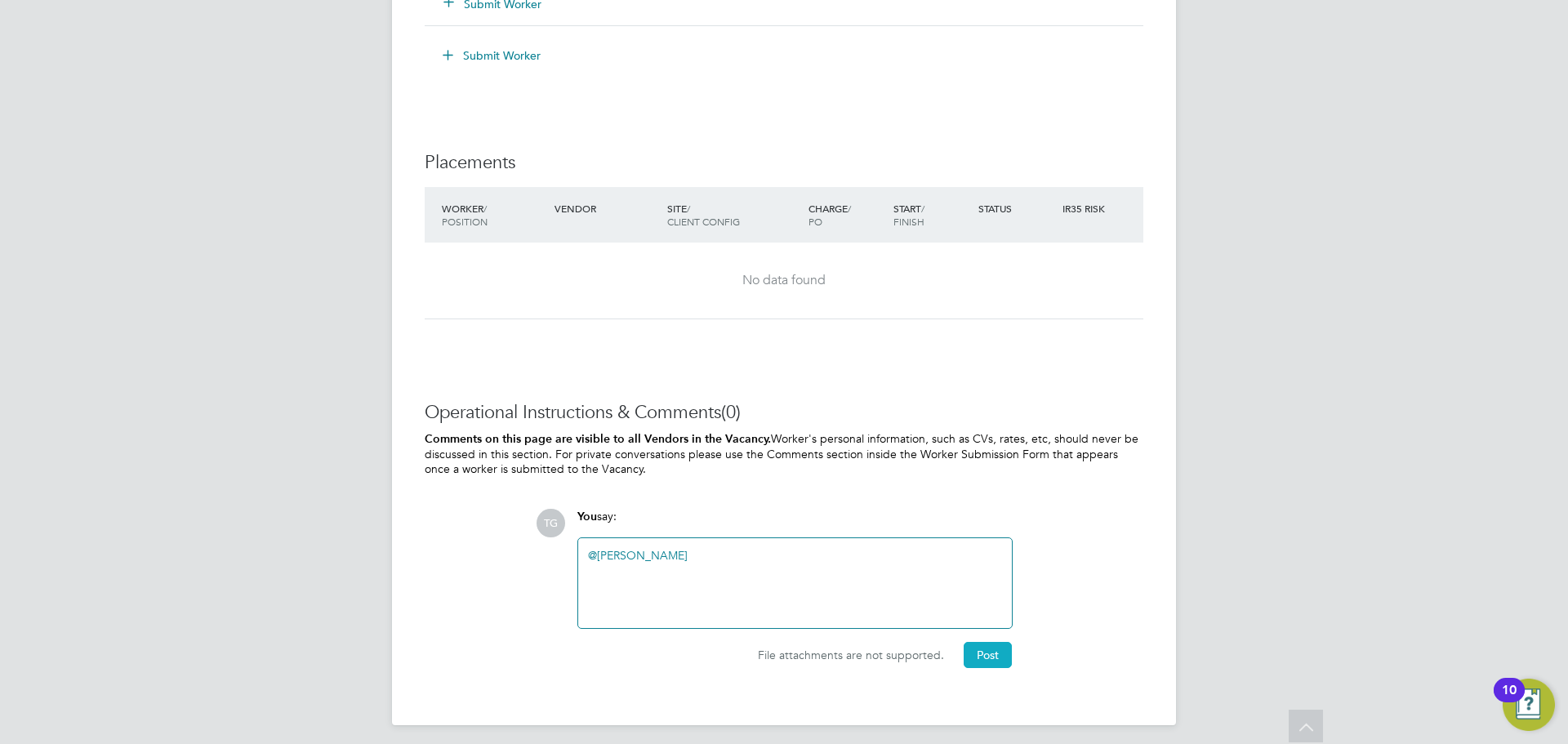
click at [989, 655] on button "Post" at bounding box center [988, 655] width 48 height 26
